Goal: Information Seeking & Learning: Check status

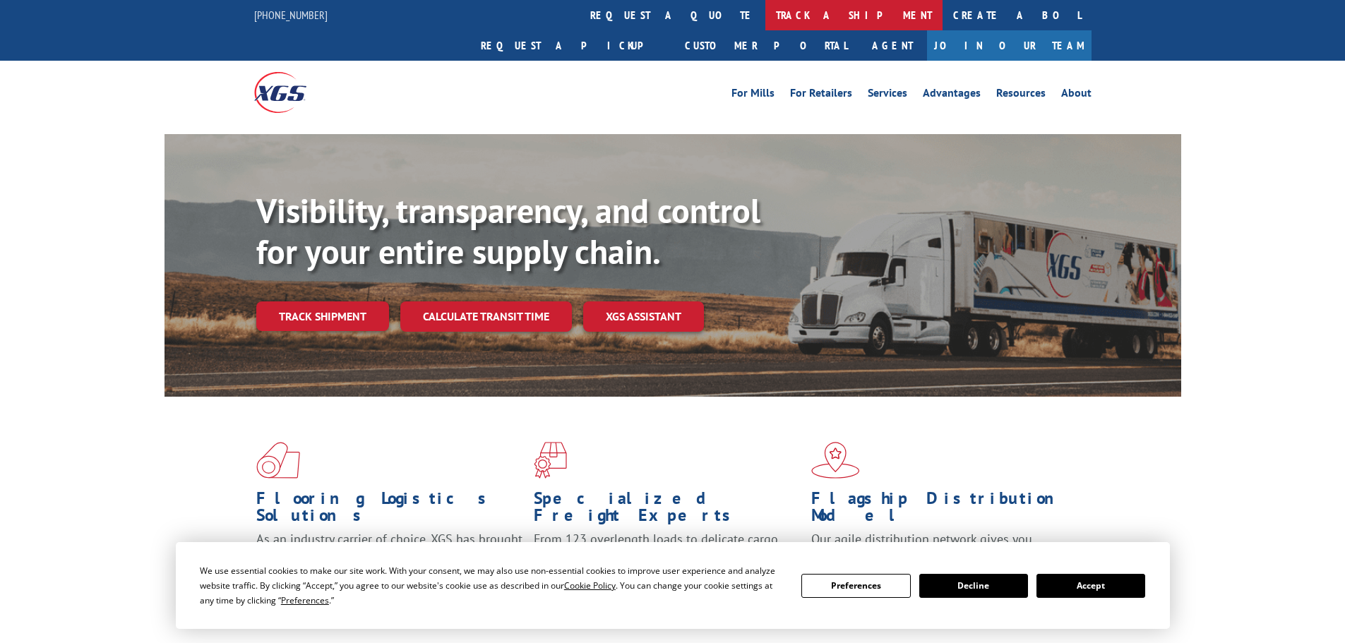
click at [765, 19] on link "track a shipment" at bounding box center [853, 15] width 177 height 30
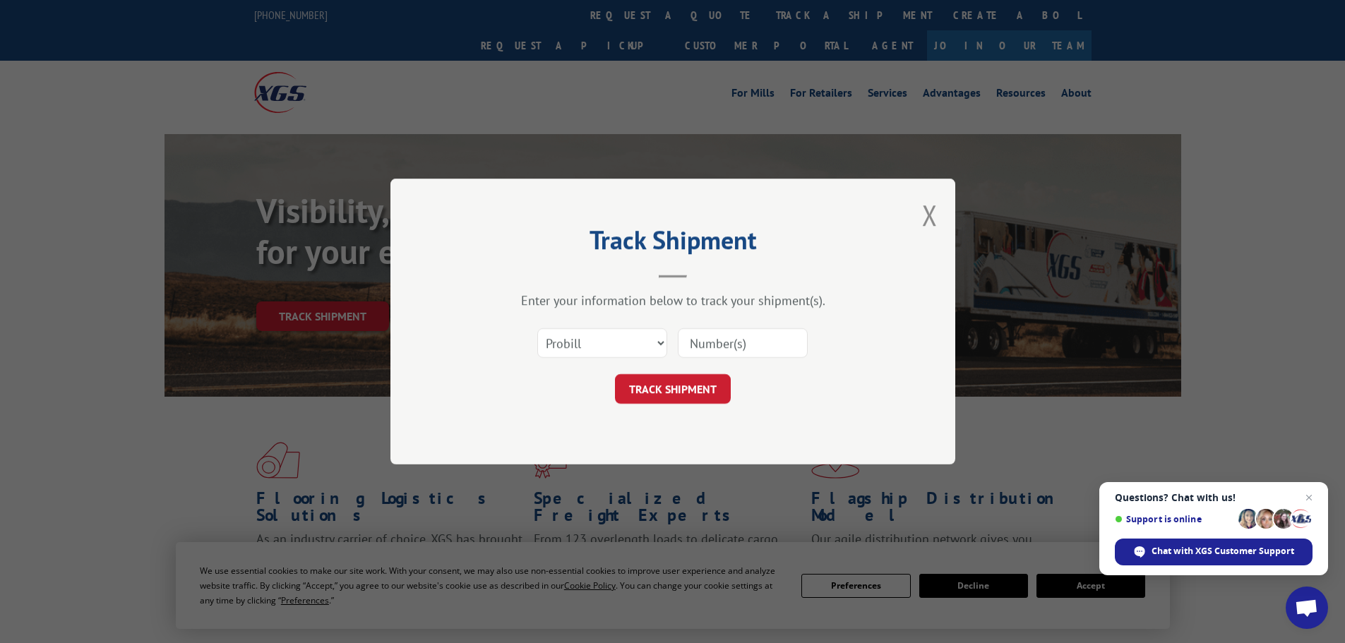
paste input "17517063"
type input "17517063"
click button "TRACK SHIPMENT" at bounding box center [673, 389] width 116 height 30
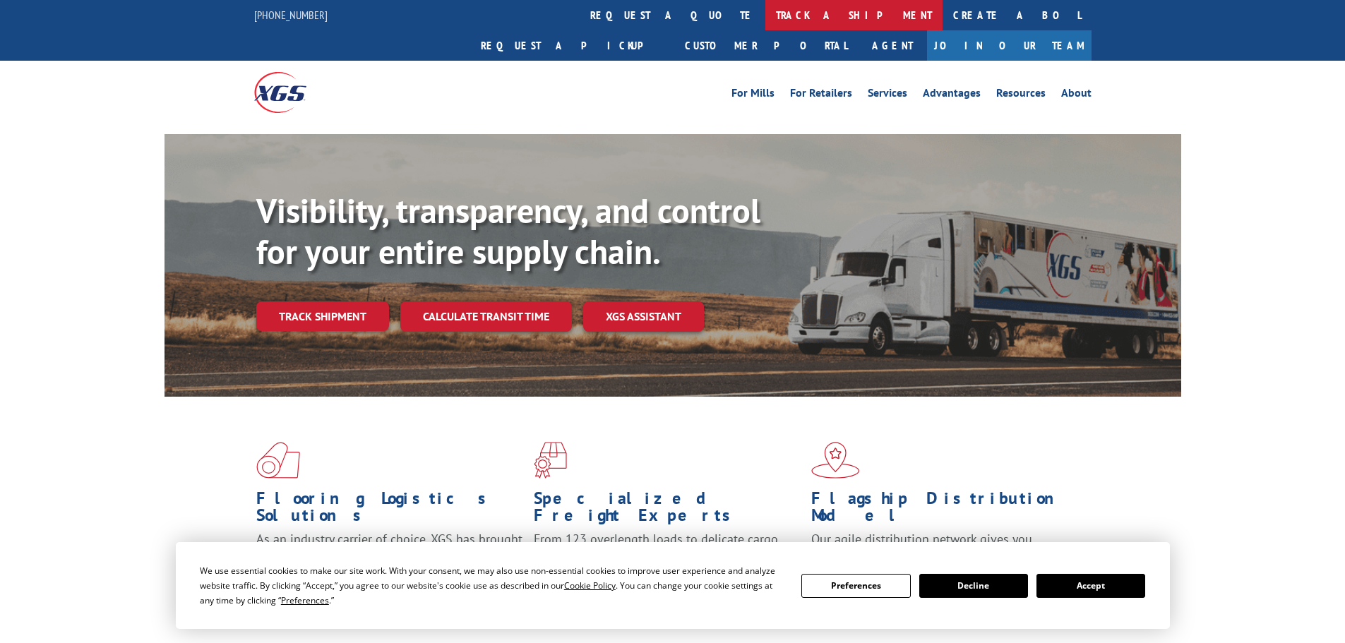
click at [765, 18] on link "track a shipment" at bounding box center [853, 15] width 177 height 30
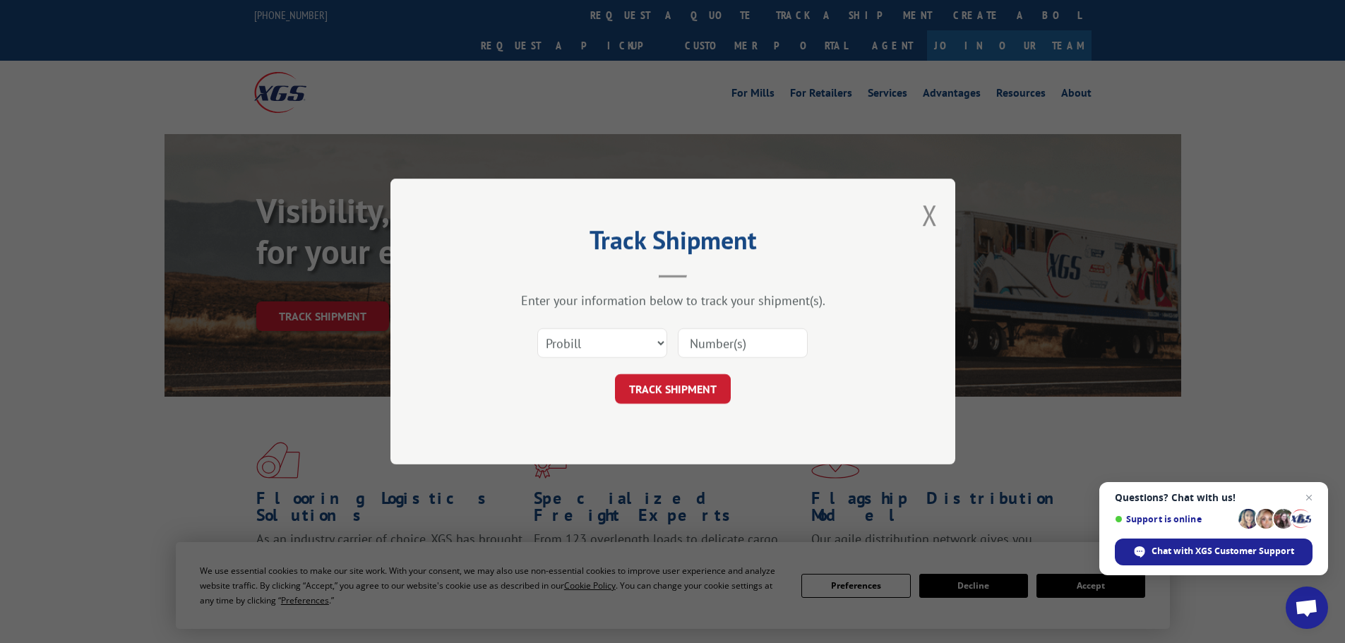
paste input "17521468"
type input "17521468"
click button "TRACK SHIPMENT" at bounding box center [673, 389] width 116 height 30
